Goal: Download file/media

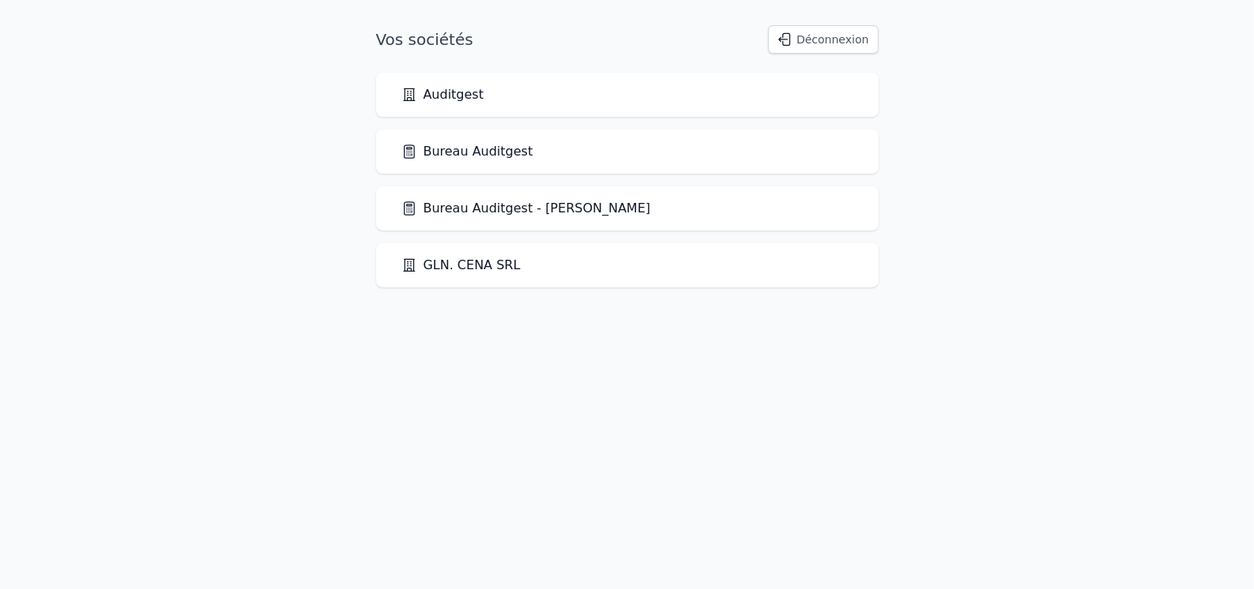
click at [476, 206] on link "Bureau Auditgest - [PERSON_NAME]" at bounding box center [526, 208] width 250 height 19
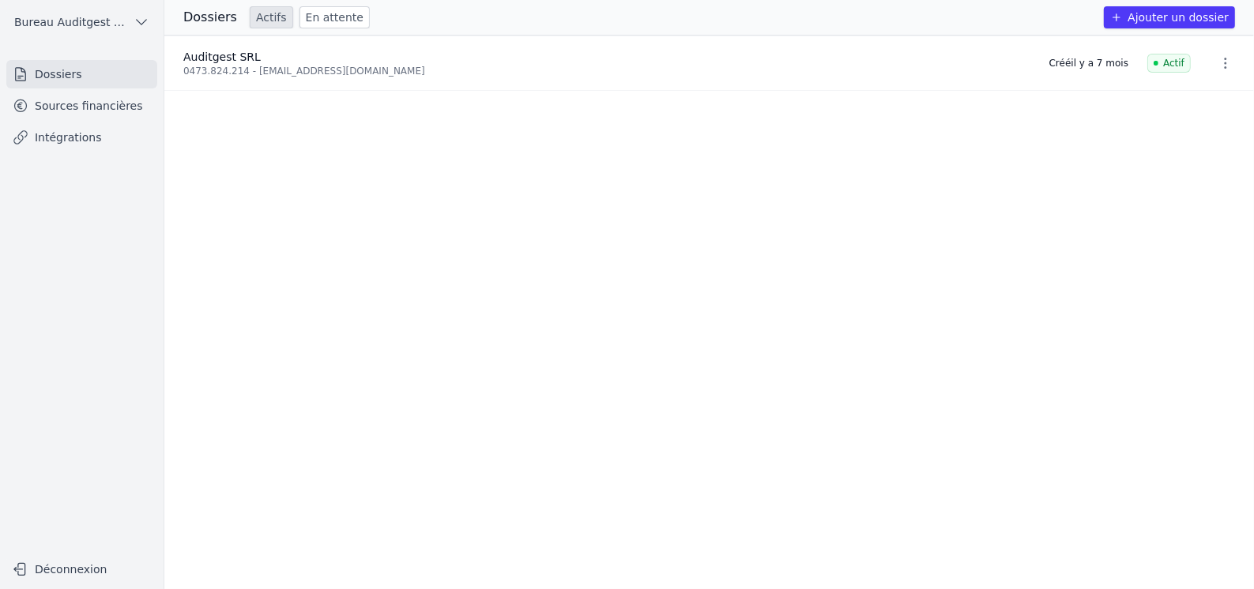
click at [66, 145] on link "Intégrations" at bounding box center [81, 137] width 151 height 28
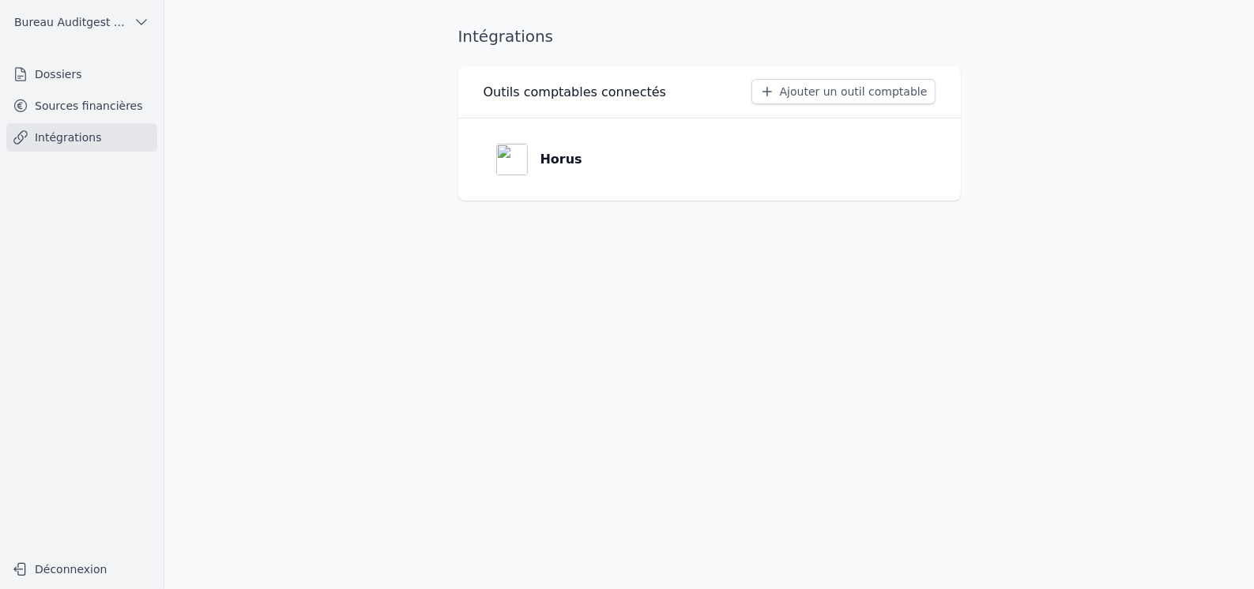
click at [79, 107] on link "Sources financières" at bounding box center [81, 106] width 151 height 28
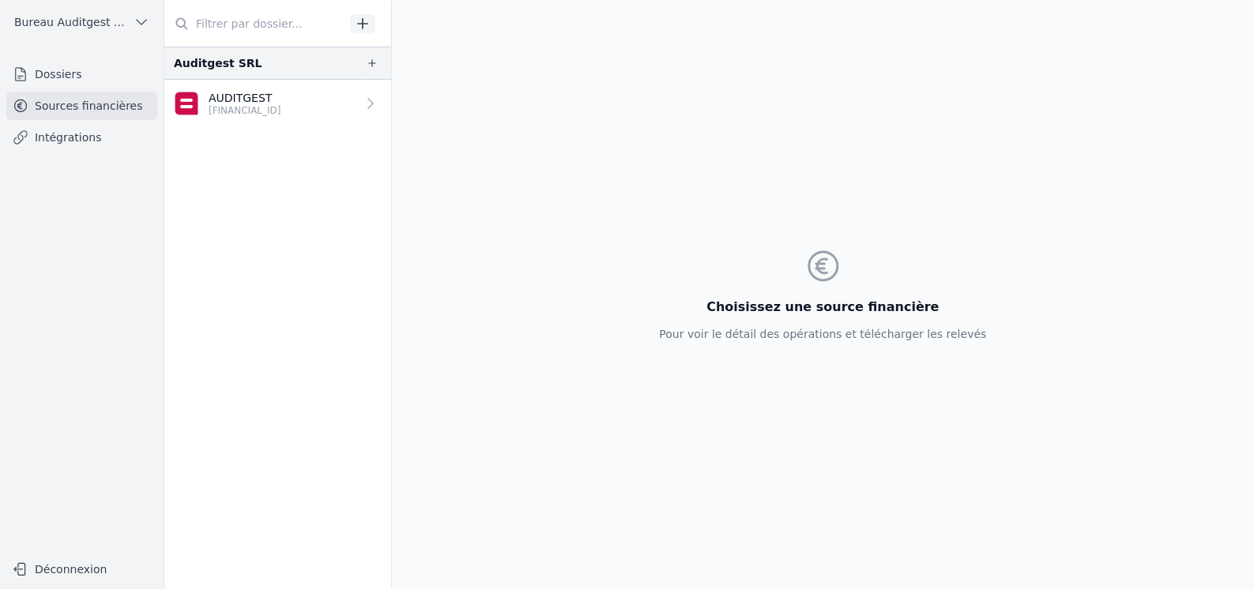
click at [76, 77] on link "Dossiers" at bounding box center [81, 74] width 151 height 28
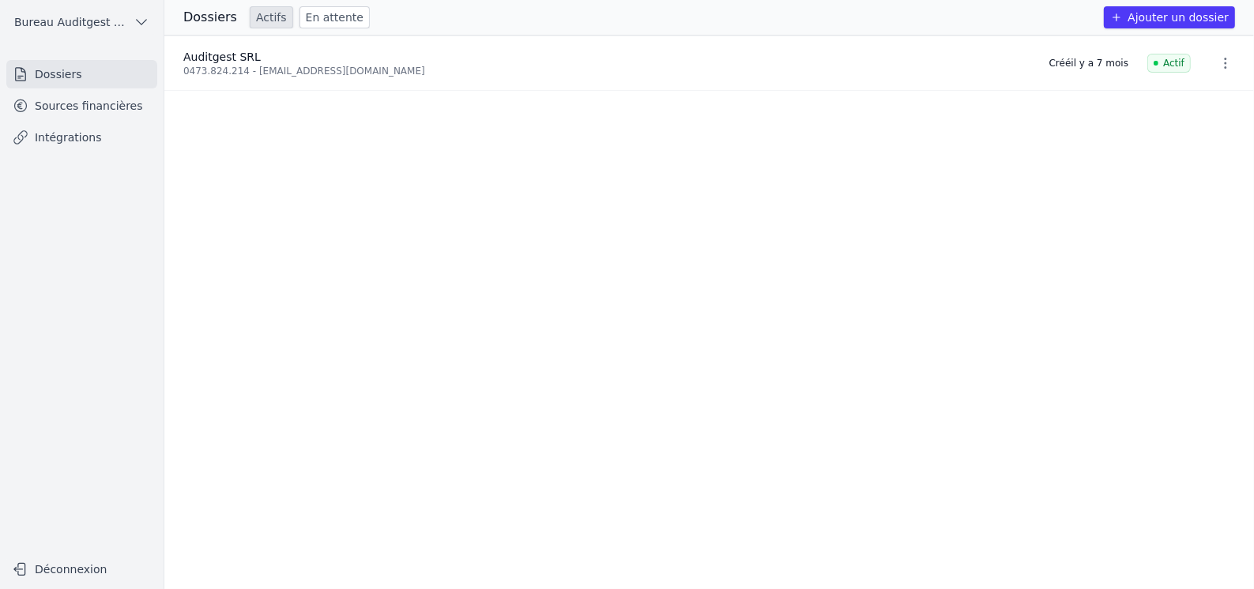
click at [77, 98] on link "Sources financières" at bounding box center [81, 106] width 151 height 28
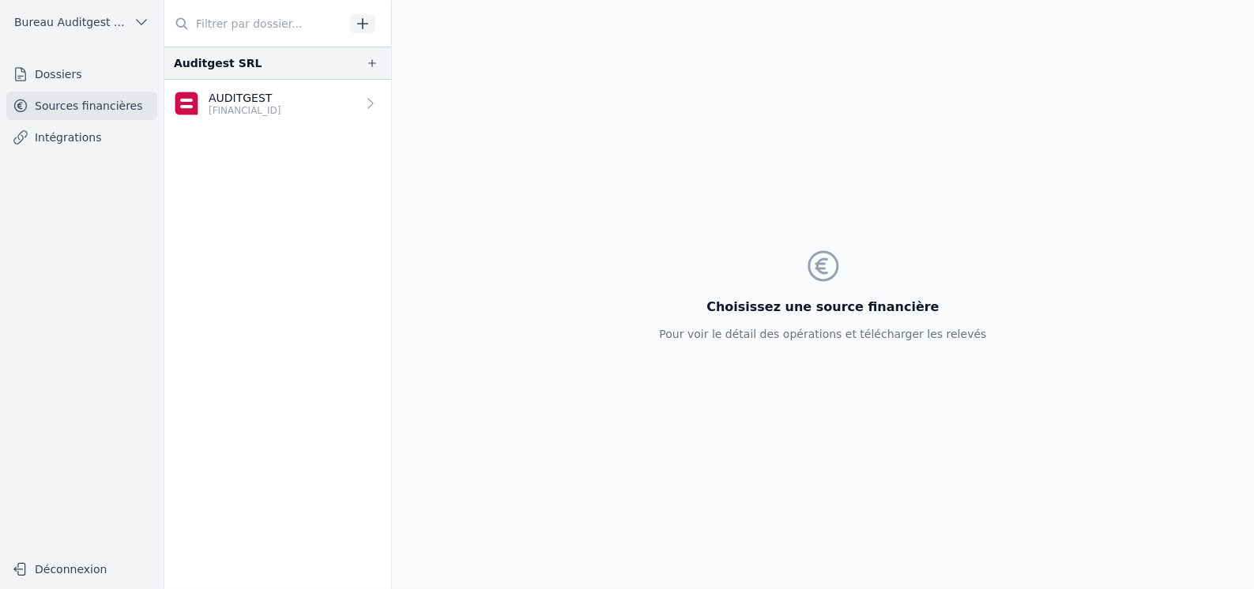
click at [76, 137] on link "Intégrations" at bounding box center [81, 137] width 151 height 28
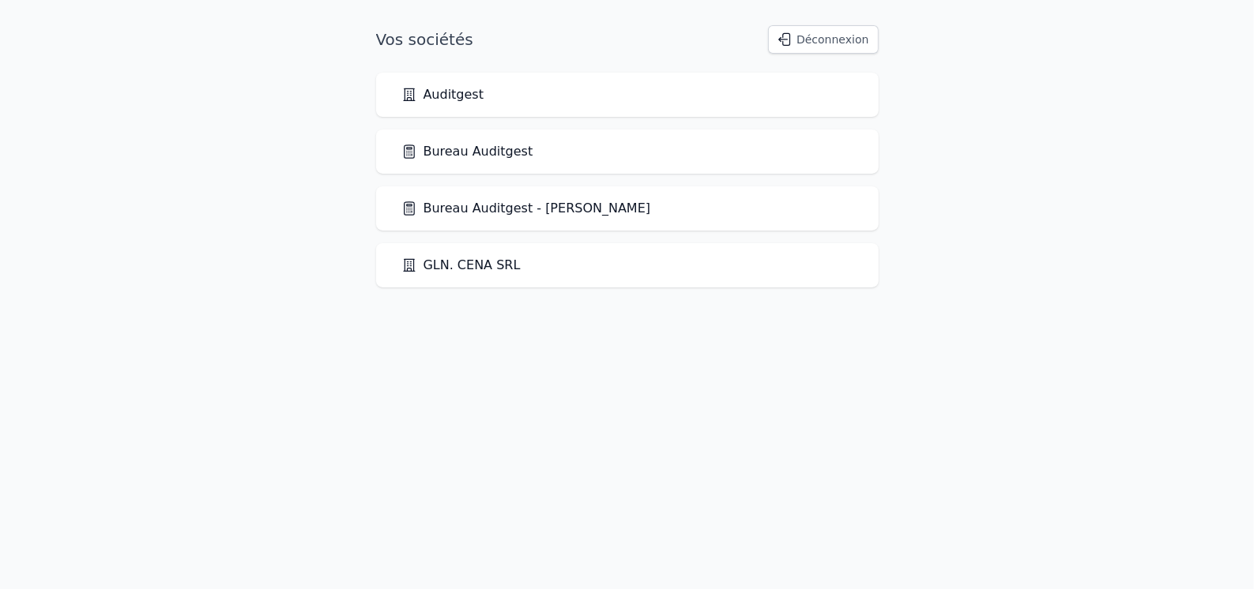
click at [477, 142] on link "Bureau Auditgest" at bounding box center [467, 151] width 132 height 19
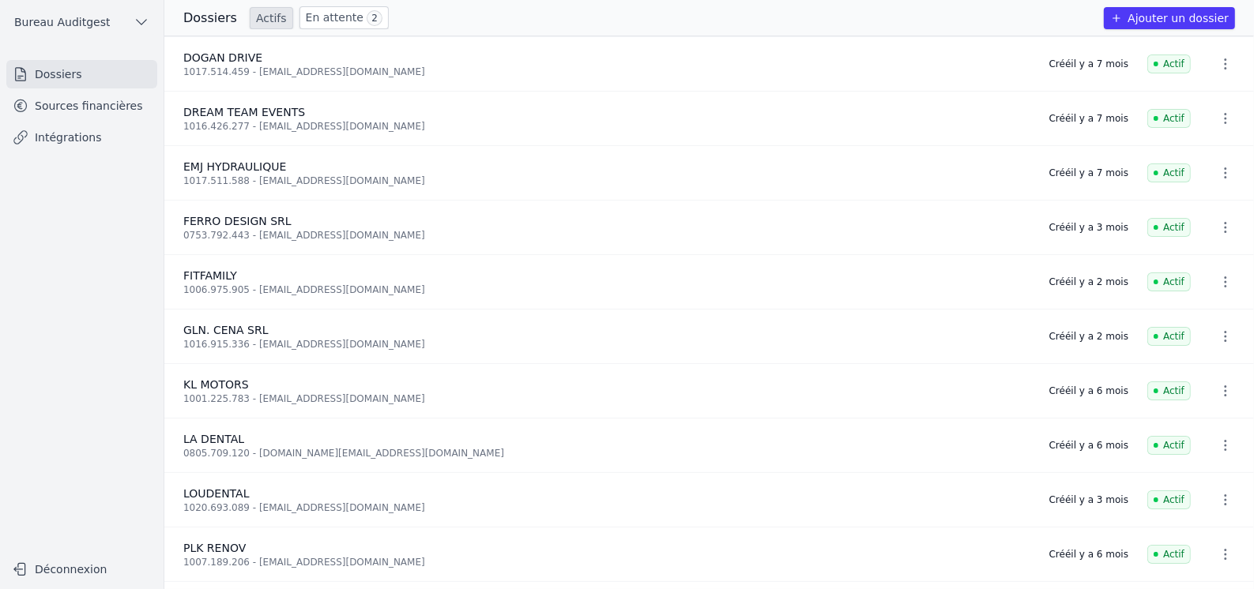
click at [81, 106] on link "Sources financières" at bounding box center [81, 106] width 151 height 28
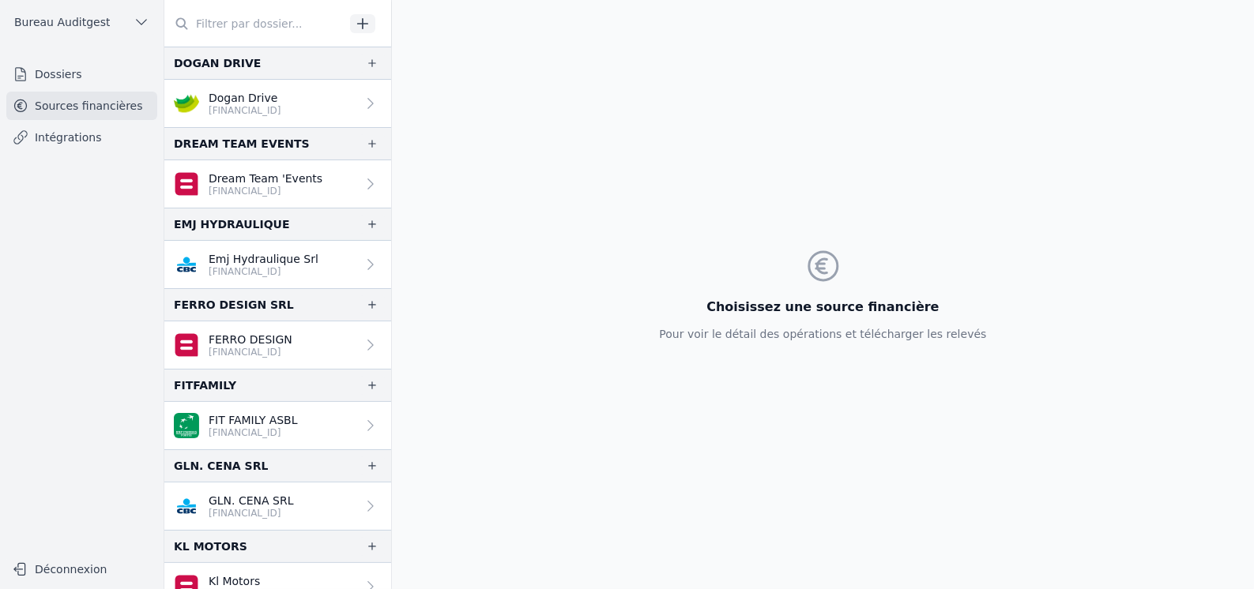
click at [252, 179] on p "Dream Team 'Events" at bounding box center [266, 179] width 114 height 16
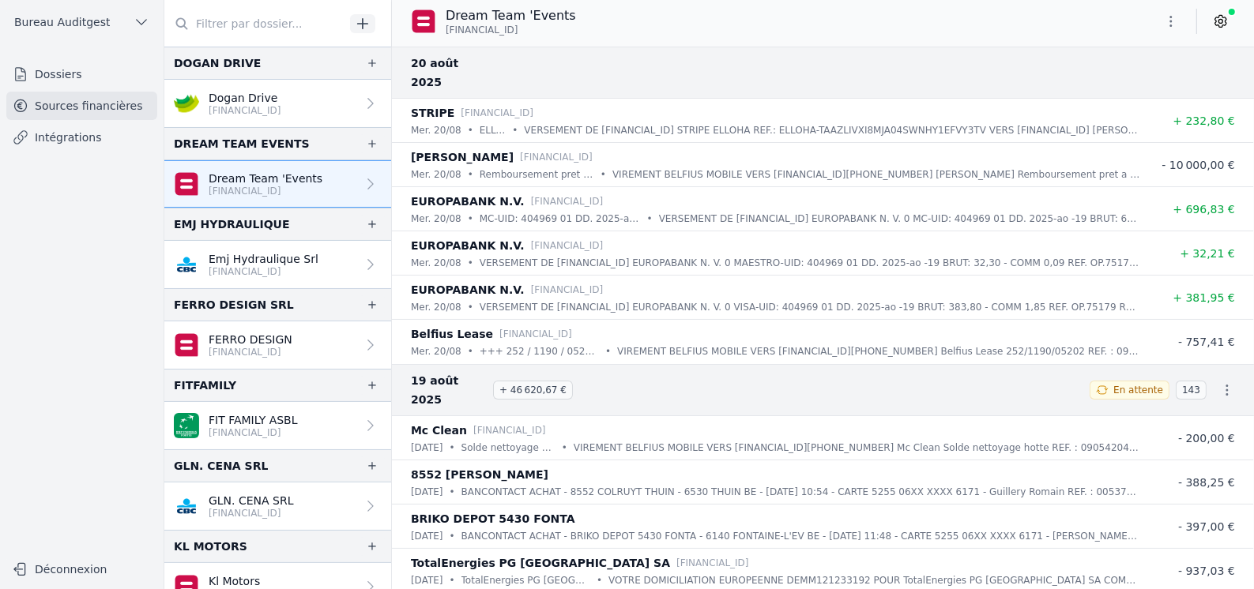
click at [1173, 24] on icon "button" at bounding box center [1171, 21] width 16 height 16
click at [1220, 22] on div at bounding box center [627, 294] width 1254 height 589
click at [1220, 22] on icon at bounding box center [1221, 21] width 16 height 16
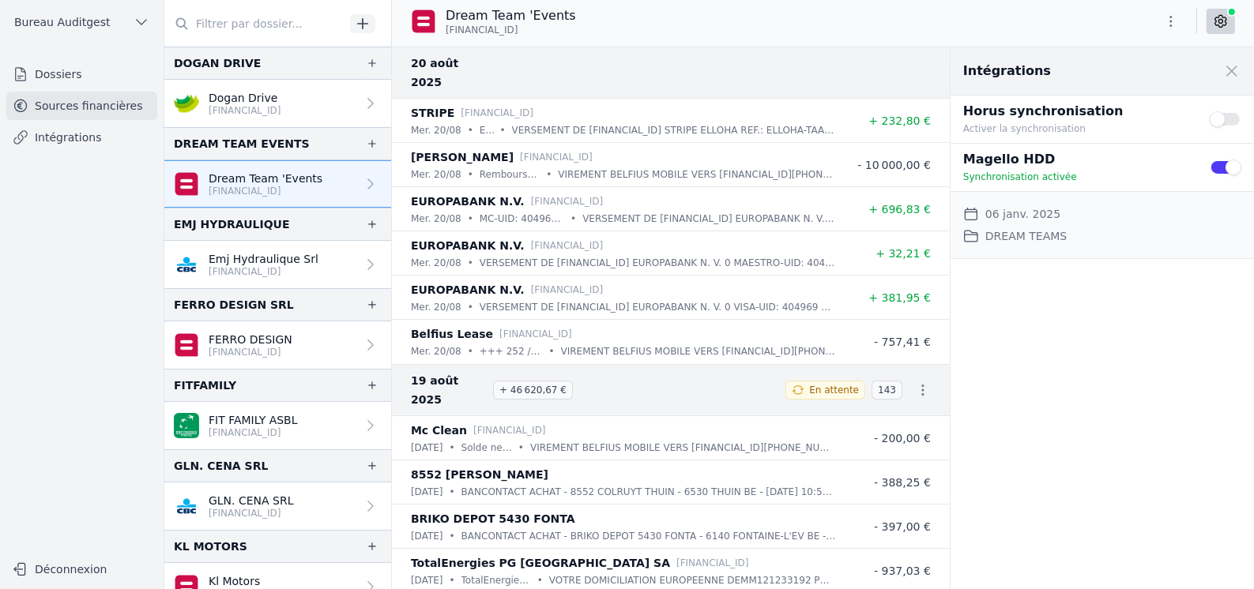
click at [1220, 22] on icon at bounding box center [1221, 21] width 16 height 16
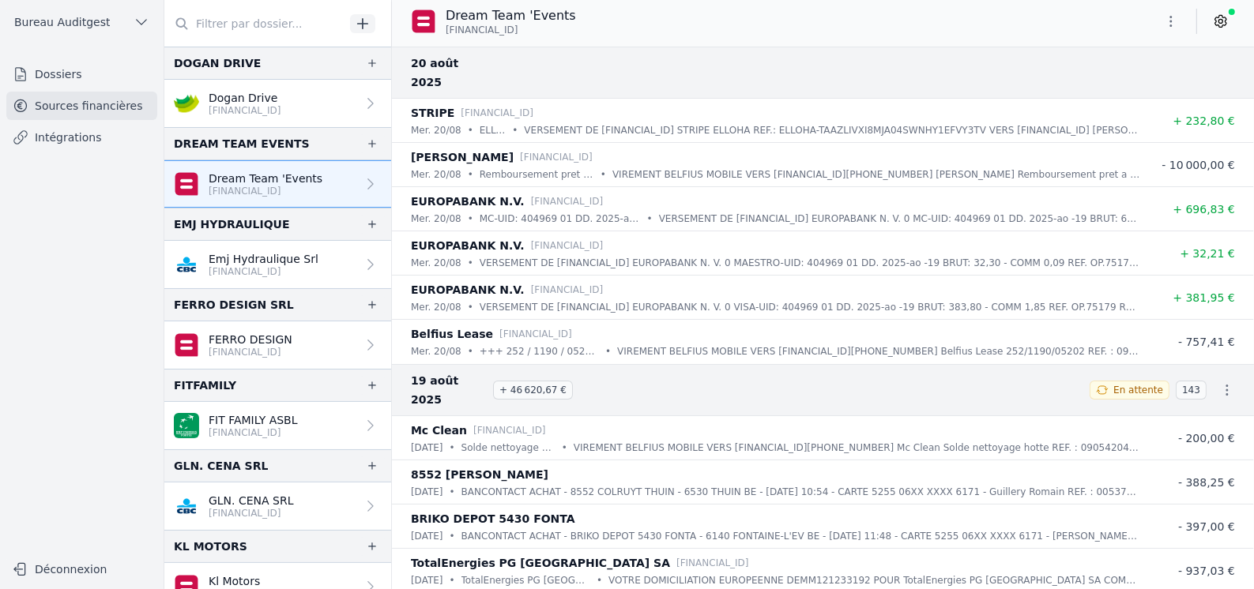
click at [1221, 23] on icon at bounding box center [1221, 22] width 4 height 4
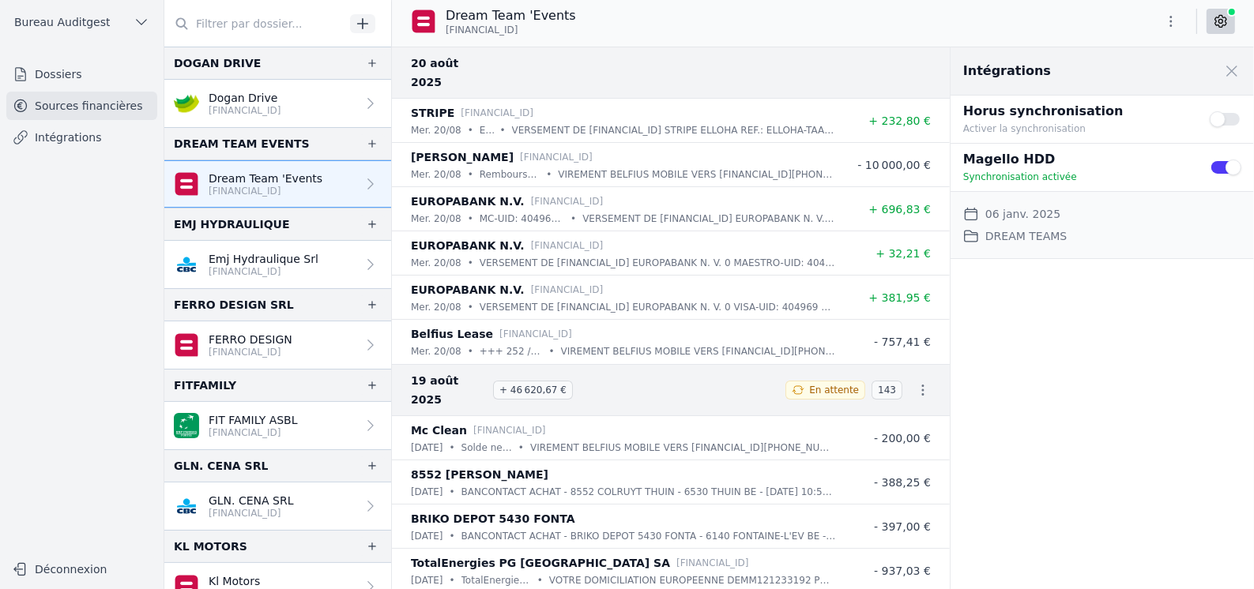
click at [972, 9] on div "Dream Team 'Events [FINANCIAL_ID]" at bounding box center [823, 21] width 862 height 30
click at [59, 128] on link "Intégrations" at bounding box center [81, 137] width 151 height 28
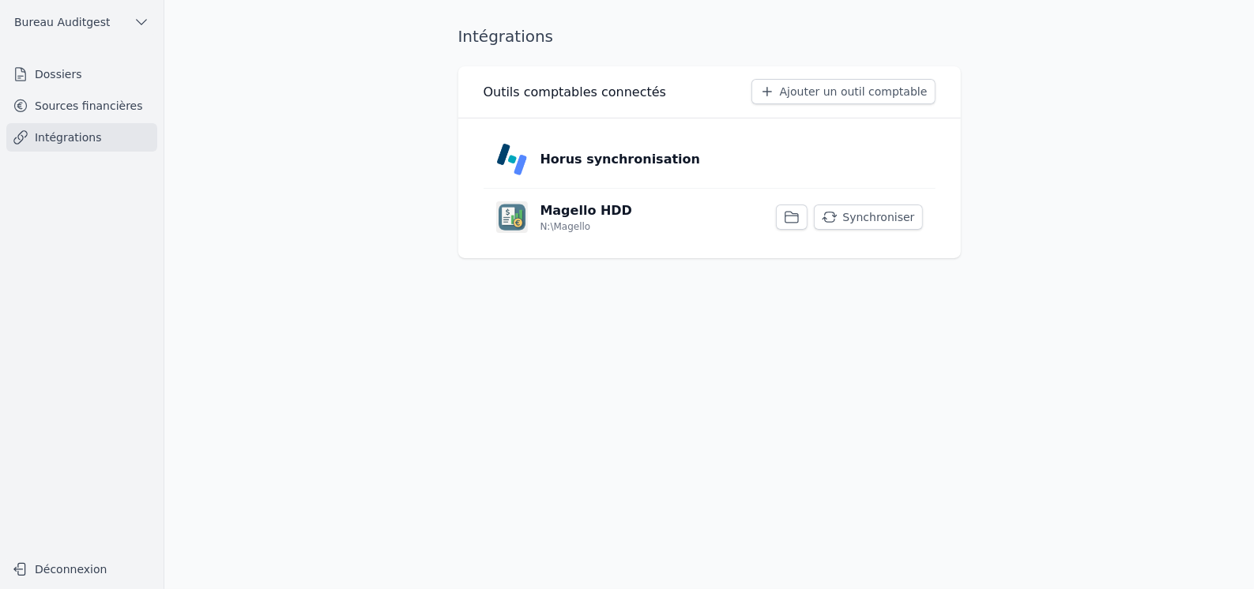
click at [548, 208] on p "Magello HDD" at bounding box center [586, 210] width 92 height 19
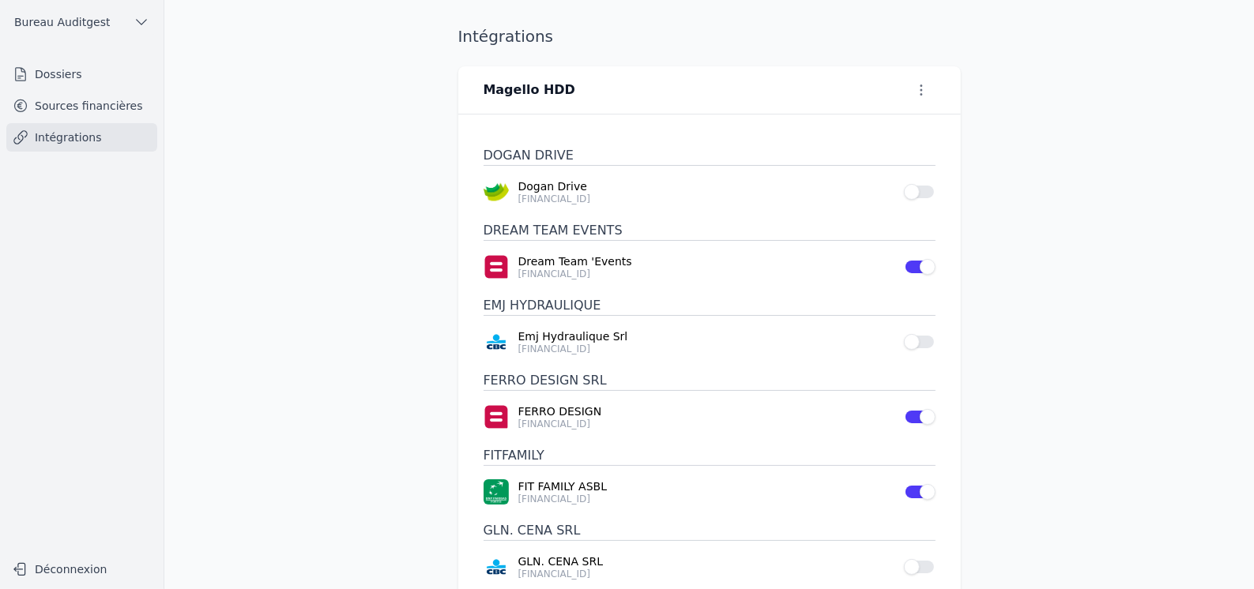
click at [579, 262] on p "Dream Team 'Events" at bounding box center [706, 262] width 376 height 16
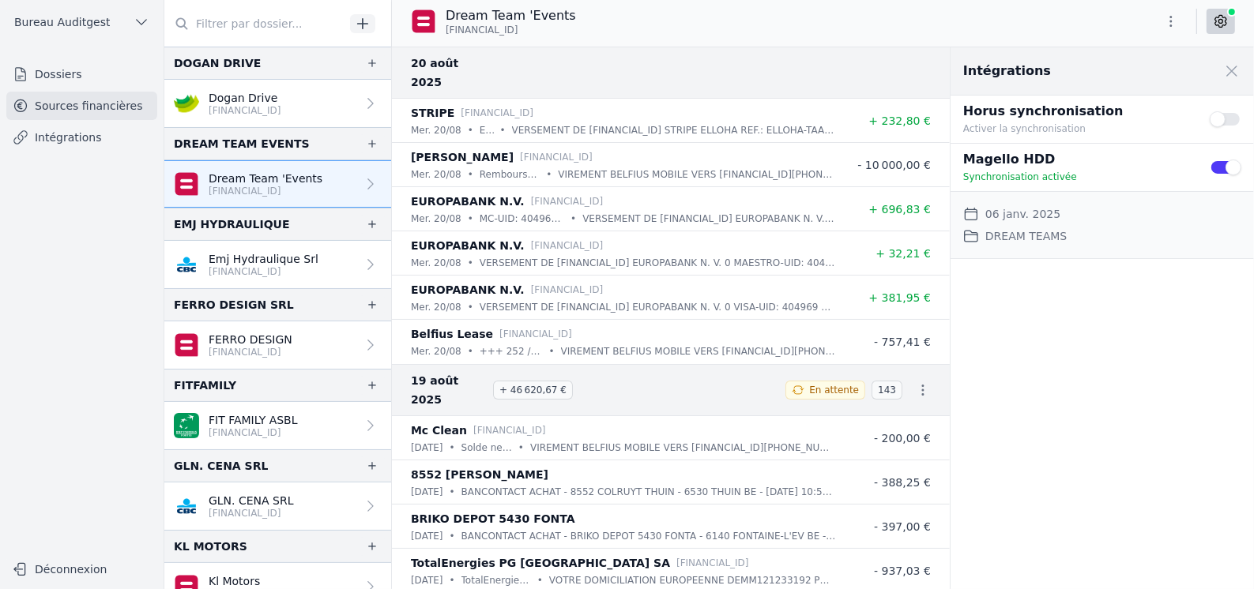
click at [1223, 19] on icon at bounding box center [1221, 21] width 16 height 16
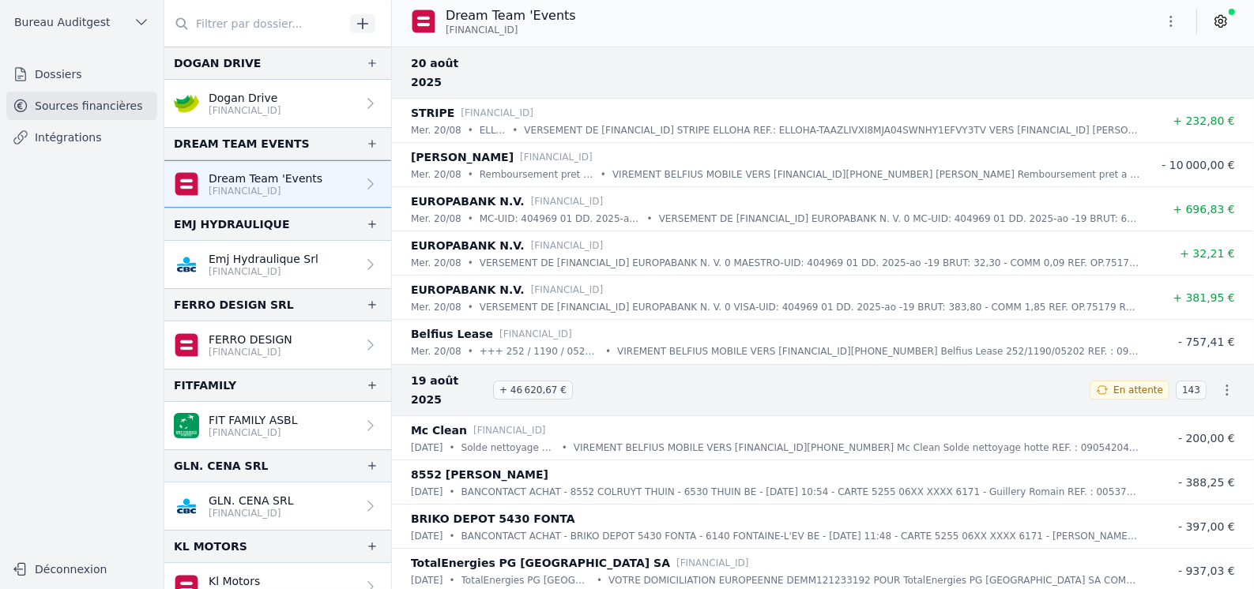
click at [1223, 19] on icon at bounding box center [1221, 21] width 16 height 16
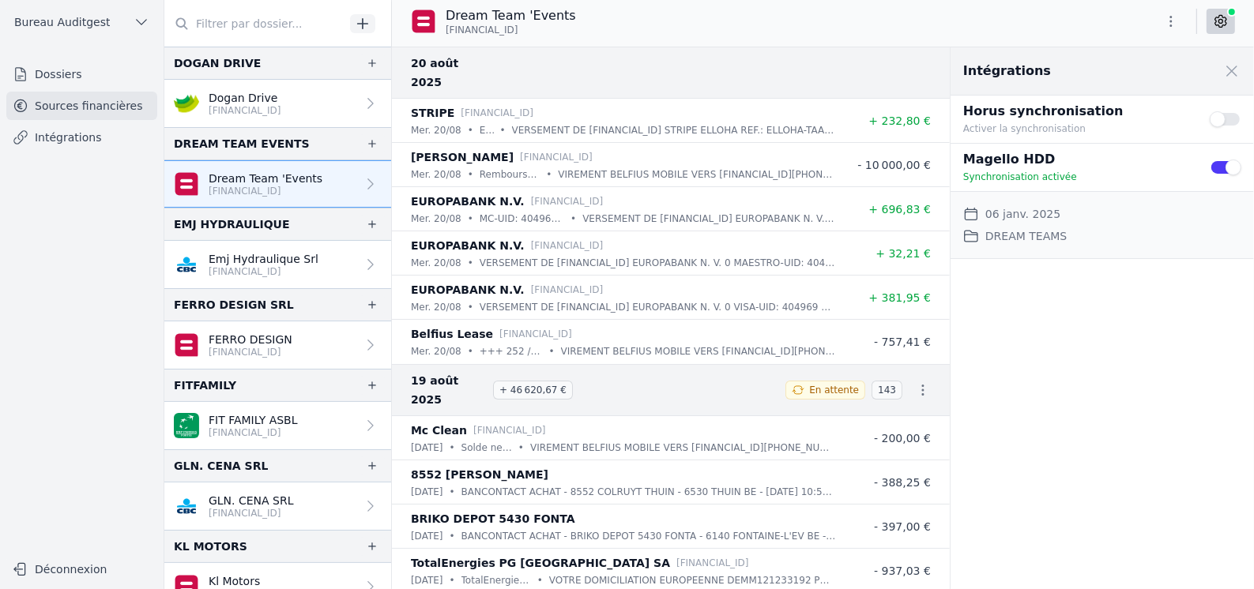
click at [69, 72] on link "Dossiers" at bounding box center [81, 74] width 151 height 28
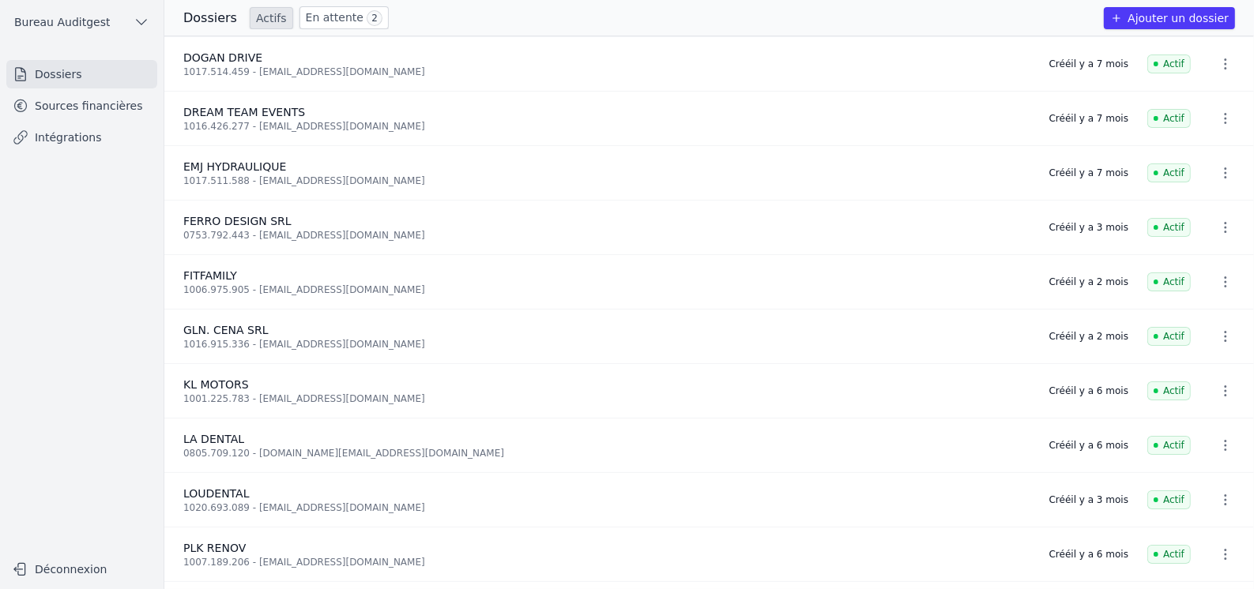
click at [1221, 115] on icon "button" at bounding box center [1226, 119] width 16 height 16
click at [77, 110] on div at bounding box center [627, 294] width 1254 height 589
click at [77, 110] on link "Sources financières" at bounding box center [81, 106] width 151 height 28
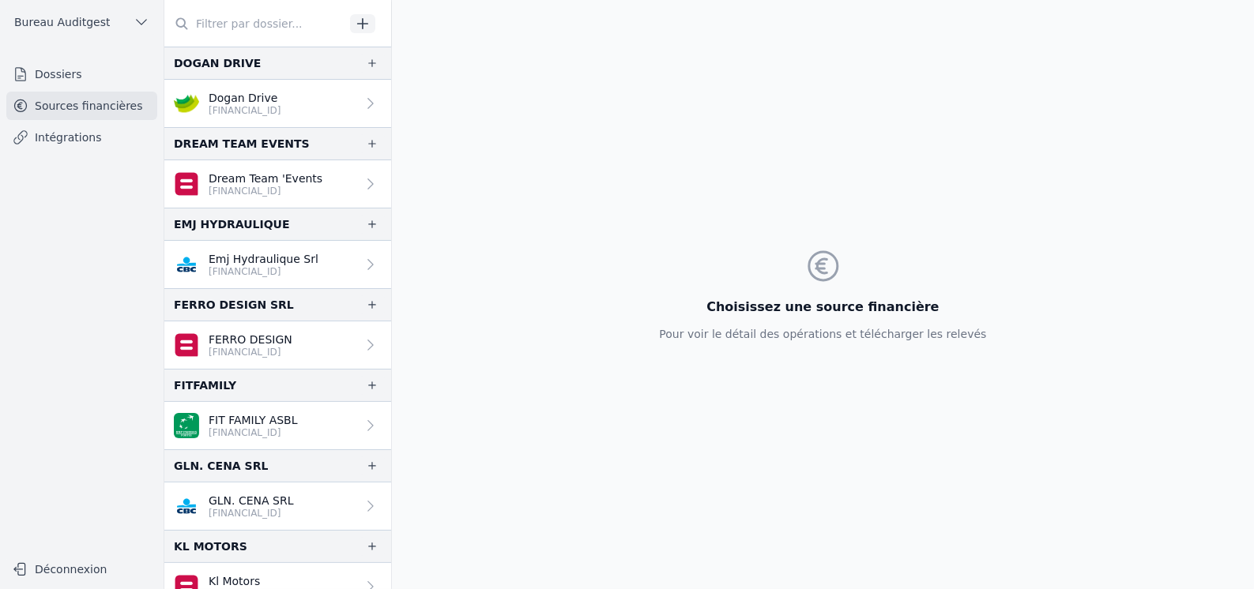
click at [78, 81] on link "Dossiers" at bounding box center [81, 74] width 151 height 28
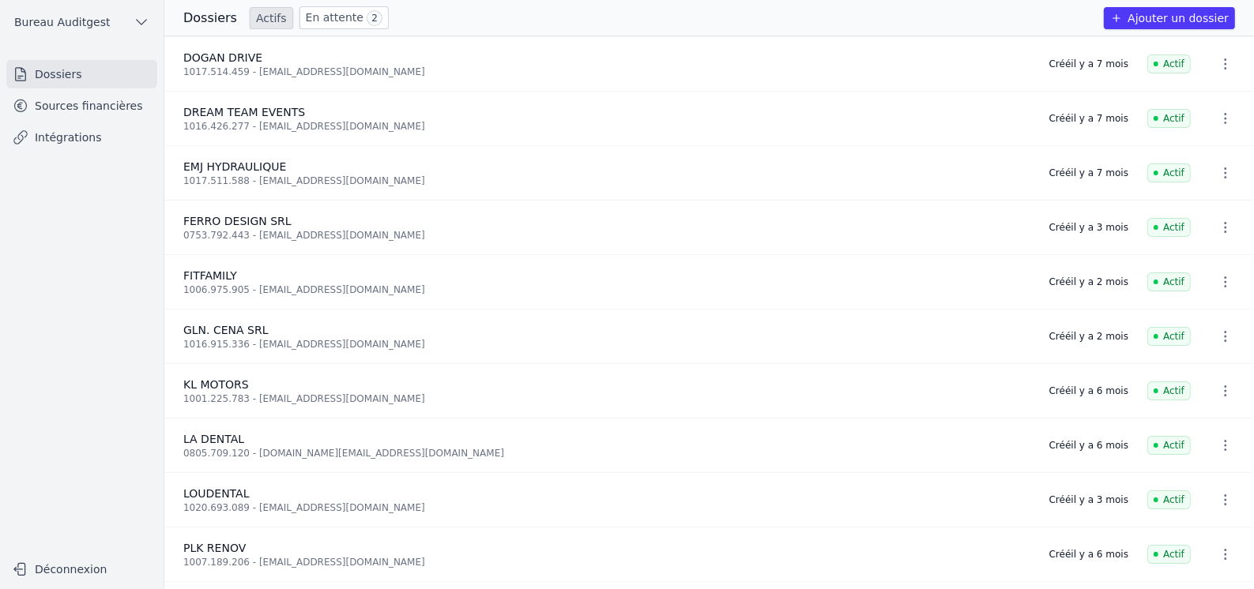
click at [337, 15] on link "En attente 2" at bounding box center [343, 17] width 89 height 23
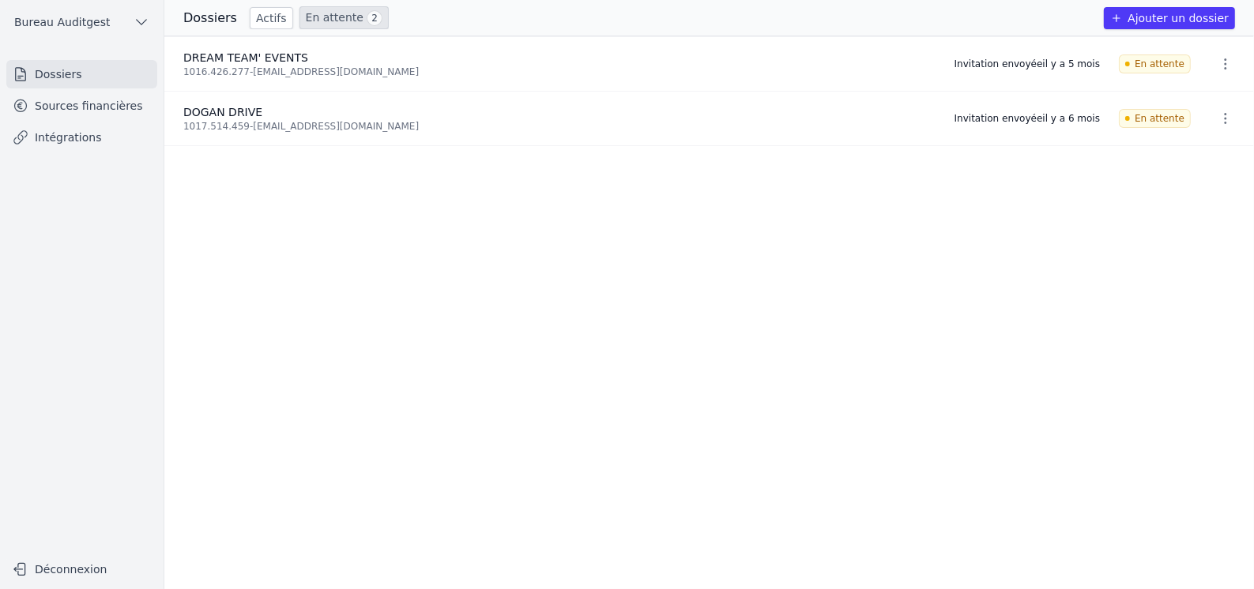
click at [252, 20] on link "Actifs" at bounding box center [271, 18] width 43 height 22
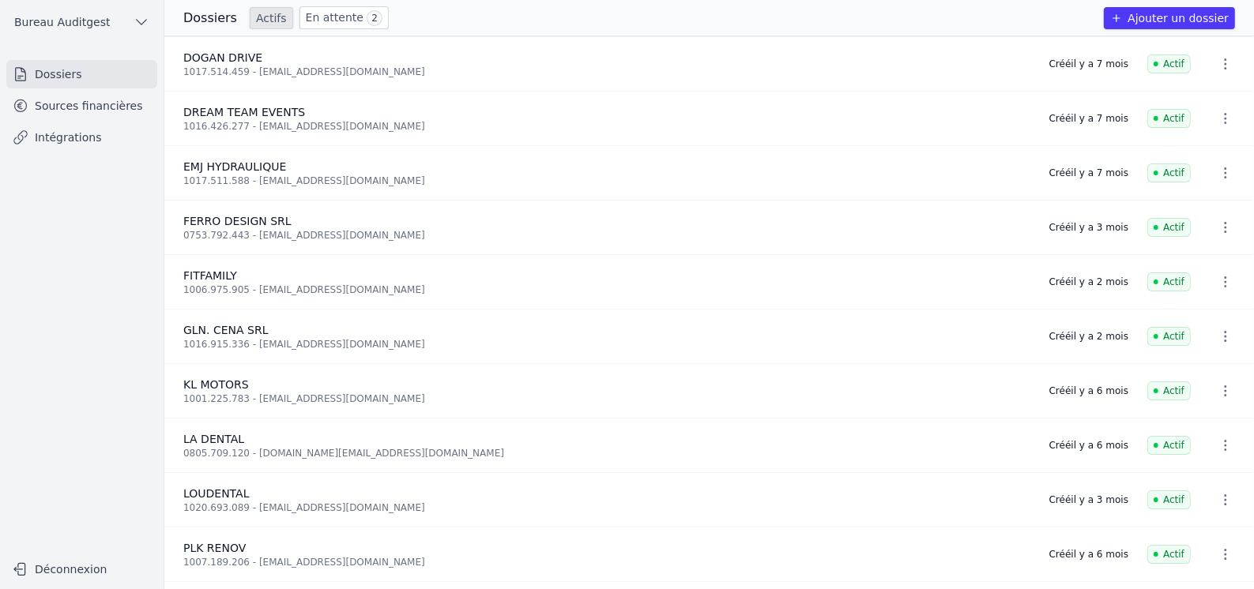
click at [1218, 115] on icon "button" at bounding box center [1226, 119] width 16 height 16
click at [235, 110] on div at bounding box center [627, 294] width 1254 height 589
click at [235, 110] on span "DREAM TEAM EVENTS" at bounding box center [244, 112] width 122 height 13
click at [92, 109] on link "Sources financières" at bounding box center [81, 106] width 151 height 28
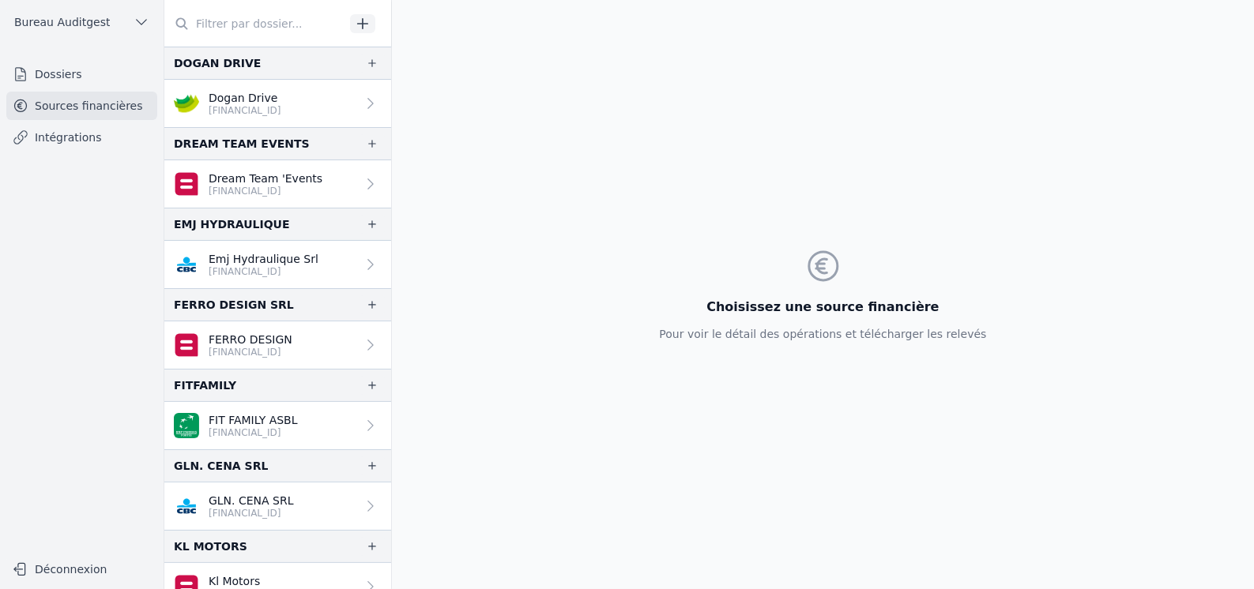
click at [267, 173] on p "Dream Team 'Events" at bounding box center [266, 179] width 114 height 16
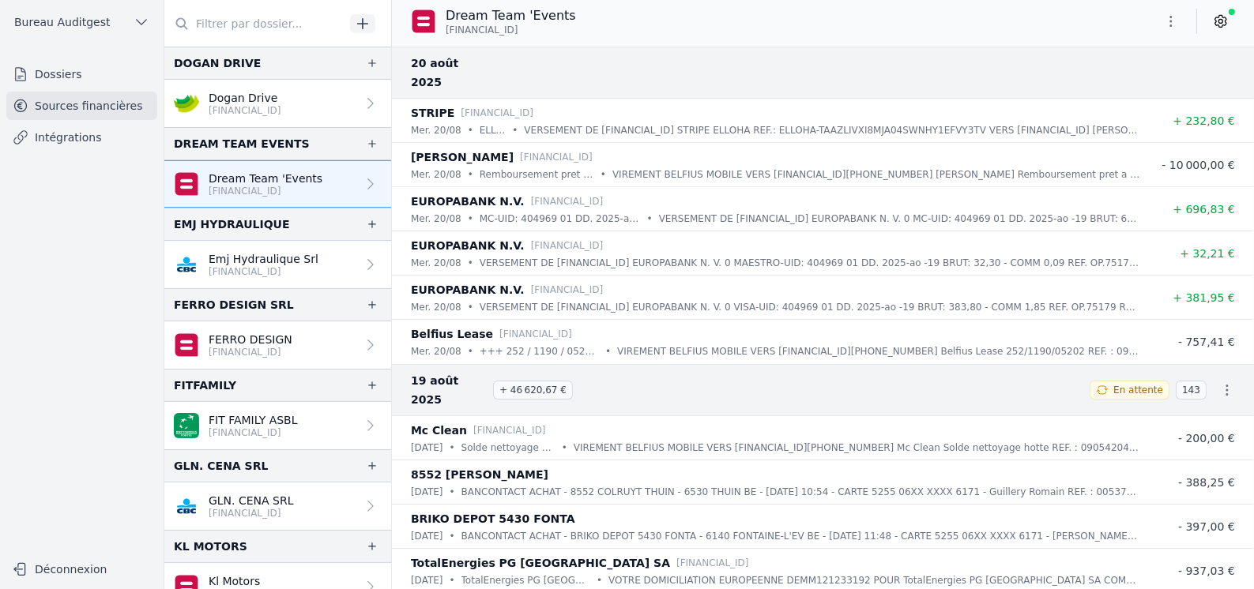
click at [1226, 385] on icon "button" at bounding box center [1227, 390] width 2 height 11
click at [1079, 59] on div at bounding box center [627, 294] width 1254 height 589
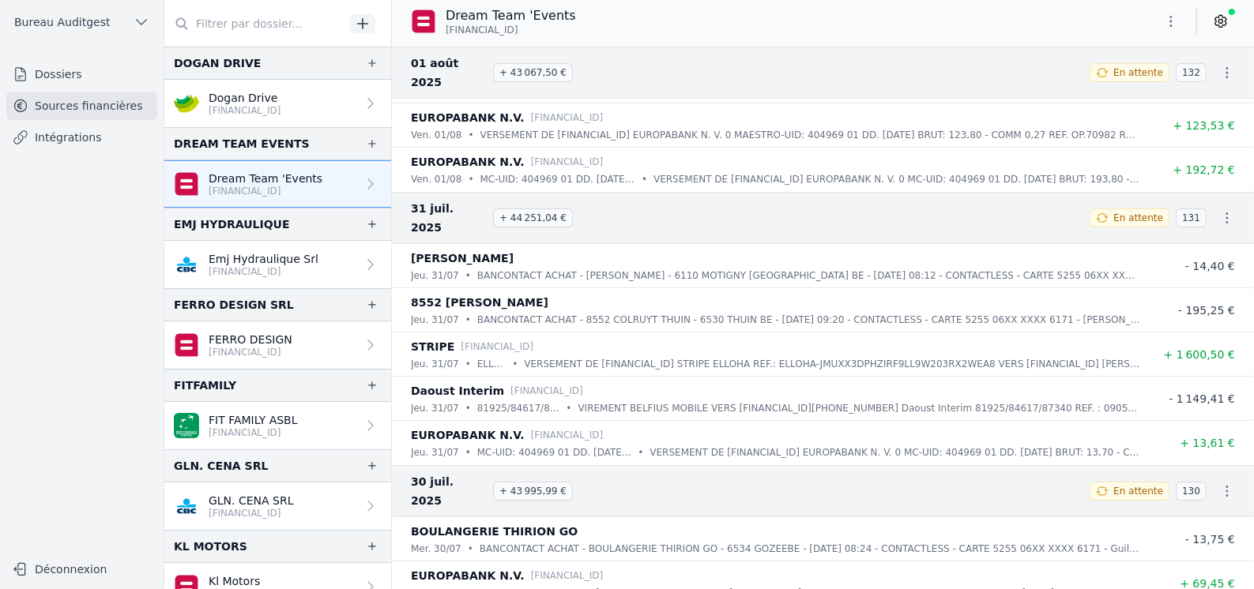
scroll to position [5214, 0]
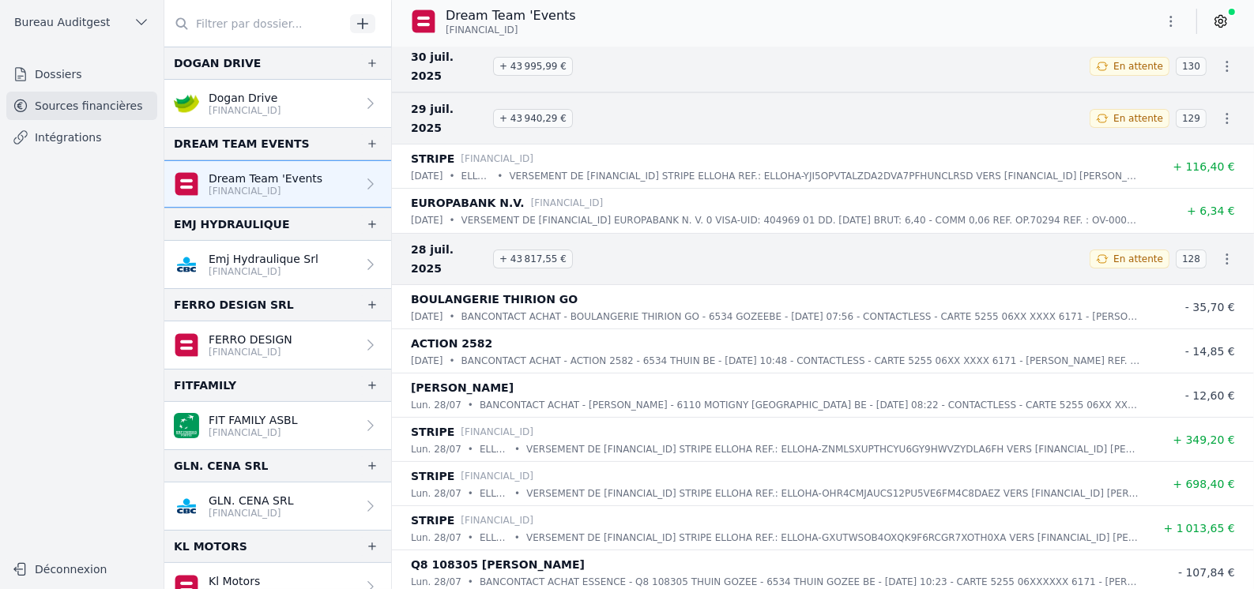
click at [1167, 27] on icon "button" at bounding box center [1171, 21] width 16 height 16
click at [1136, 76] on button "Exporter" at bounding box center [1133, 84] width 114 height 29
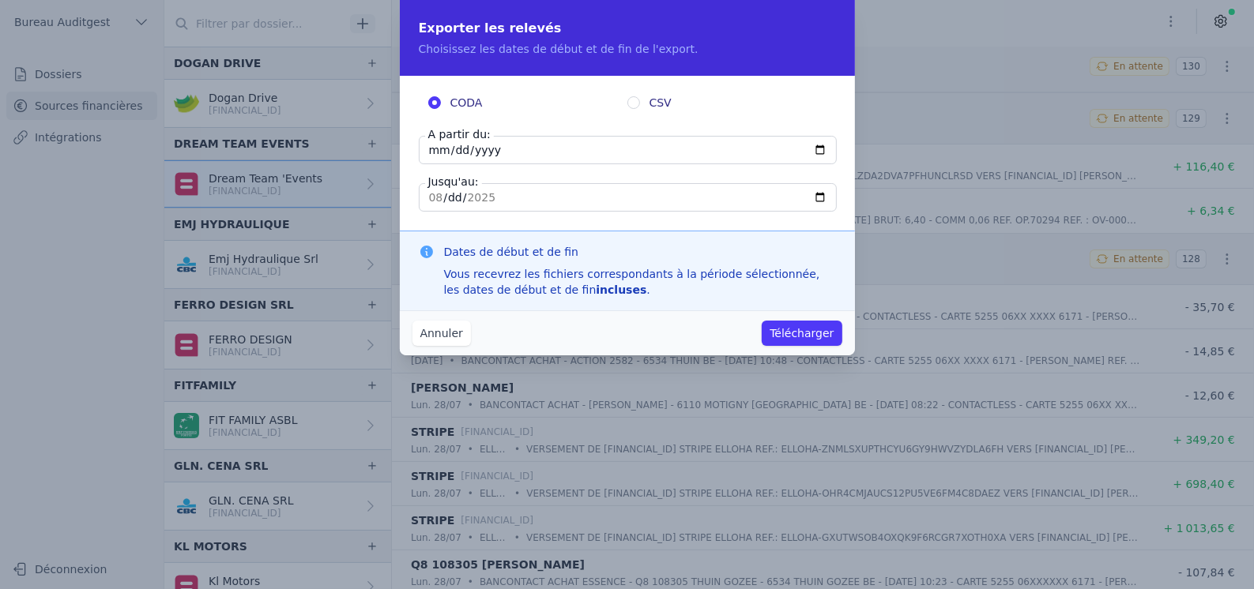
click at [817, 149] on input "[DATE]" at bounding box center [628, 150] width 418 height 28
click at [581, 151] on input "[DATE]" at bounding box center [628, 150] width 418 height 28
click at [819, 150] on input "[DATE]" at bounding box center [628, 150] width 418 height 28
type input "[DATE]"
click at [811, 334] on button "Télécharger" at bounding box center [802, 333] width 80 height 25
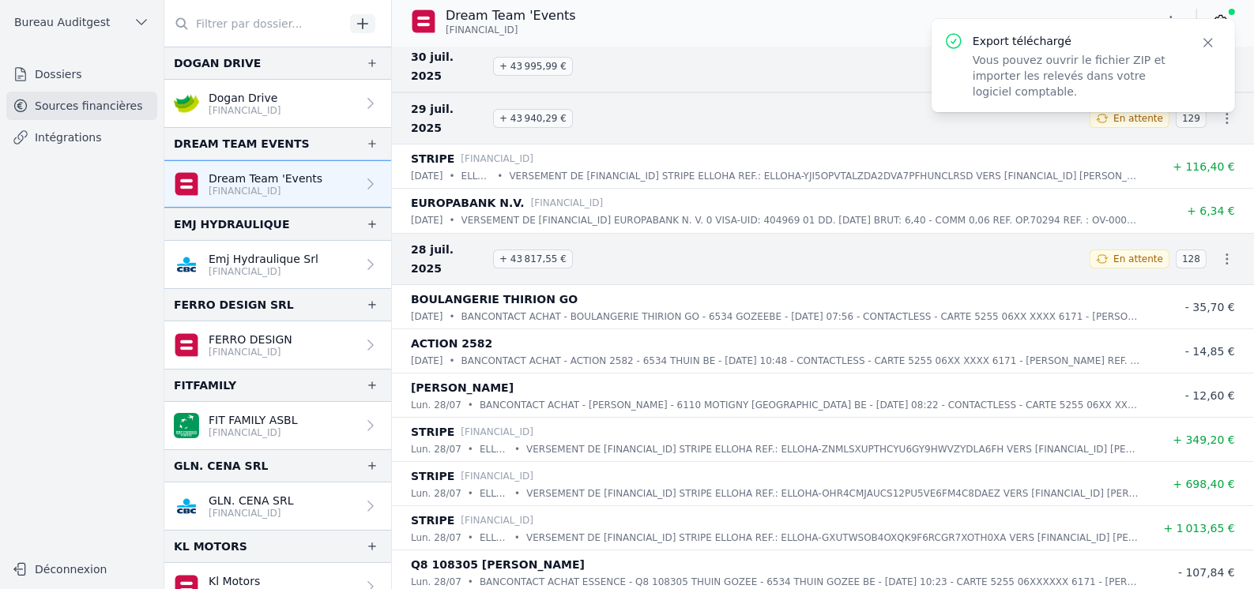
click at [1053, 74] on p "Vous pouvez ouvrir le fichier ZIP et importer les relevés dans votre logiciel c…" at bounding box center [1077, 75] width 209 height 47
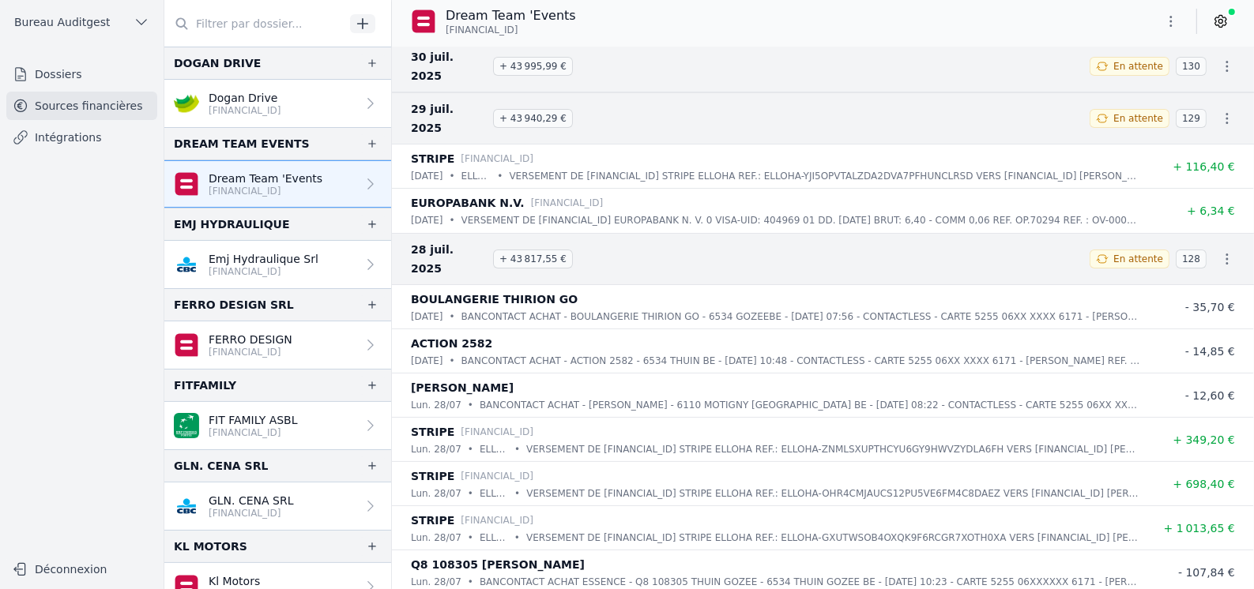
click at [1226, 113] on icon "button" at bounding box center [1227, 118] width 2 height 11
click at [1225, 71] on div at bounding box center [627, 294] width 1254 height 589
click at [1225, 111] on icon "button" at bounding box center [1227, 119] width 16 height 16
click at [1225, 70] on div at bounding box center [627, 294] width 1254 height 589
click at [1173, 19] on icon "button" at bounding box center [1171, 21] width 16 height 16
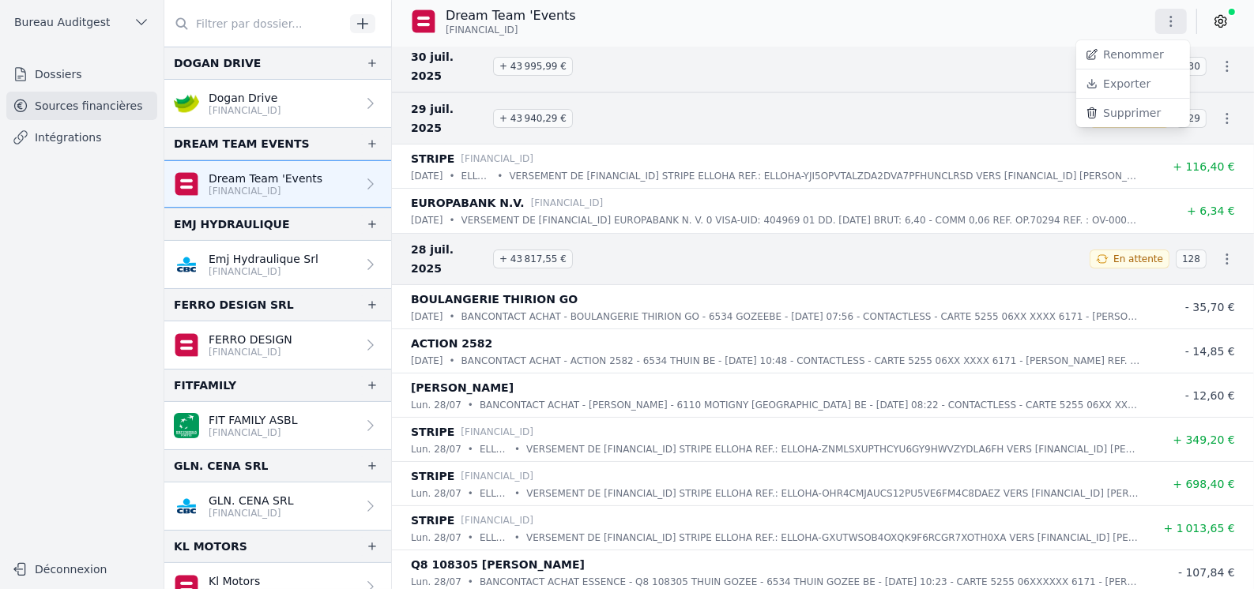
click at [1145, 85] on button "Exporter" at bounding box center [1133, 84] width 114 height 29
